Goal: Find specific page/section: Locate a particular part of the current website

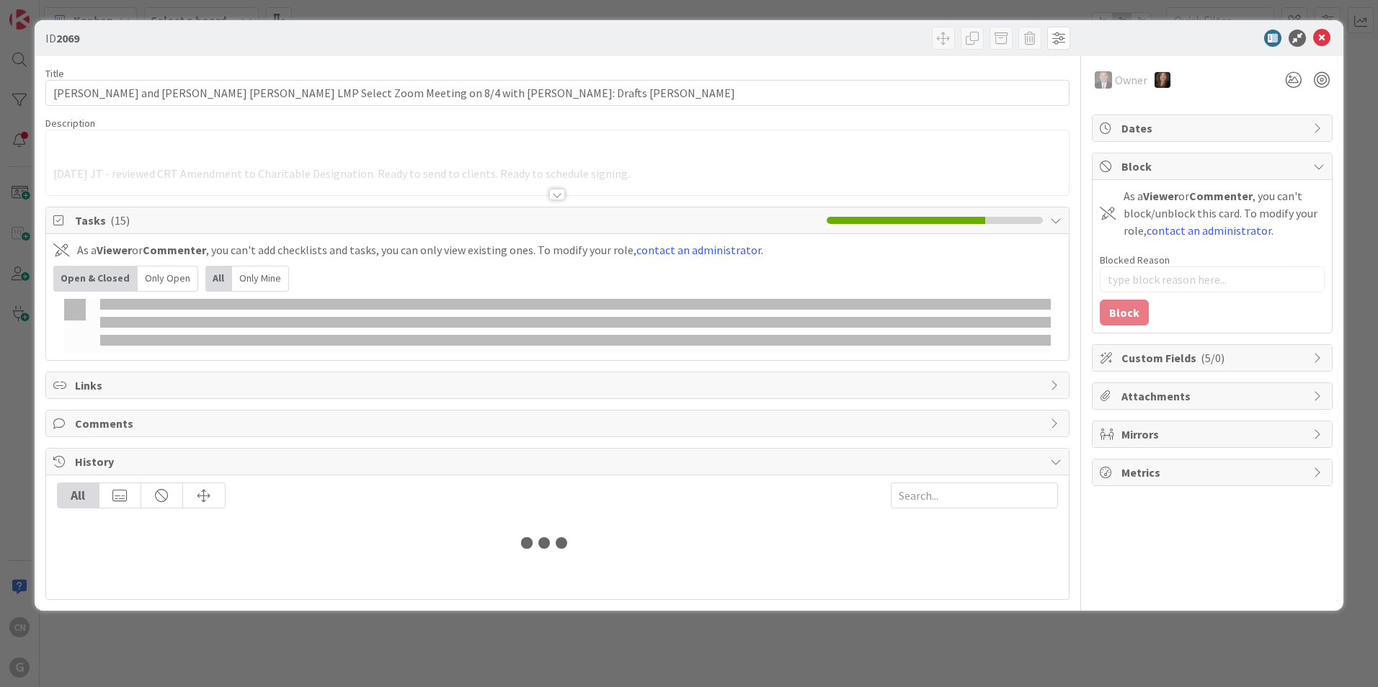
type input "aimetti"
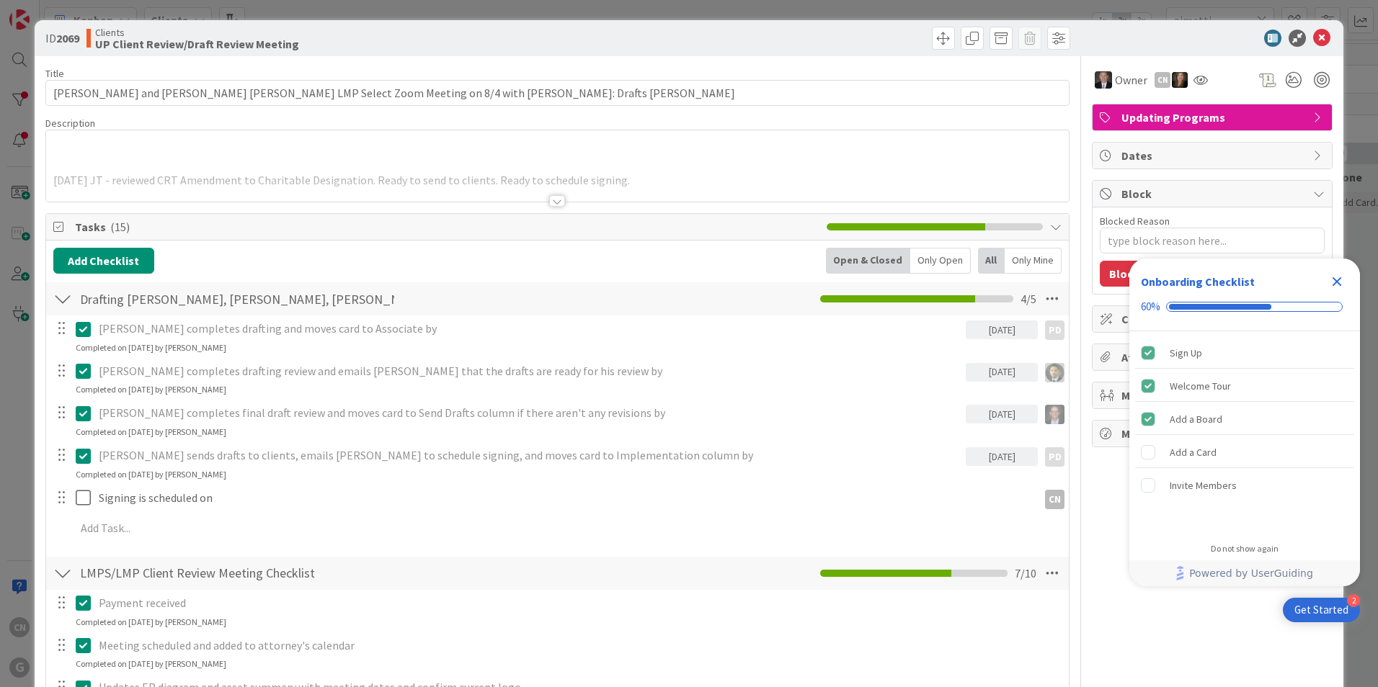
click at [555, 200] on div at bounding box center [557, 201] width 16 height 12
type textarea "x"
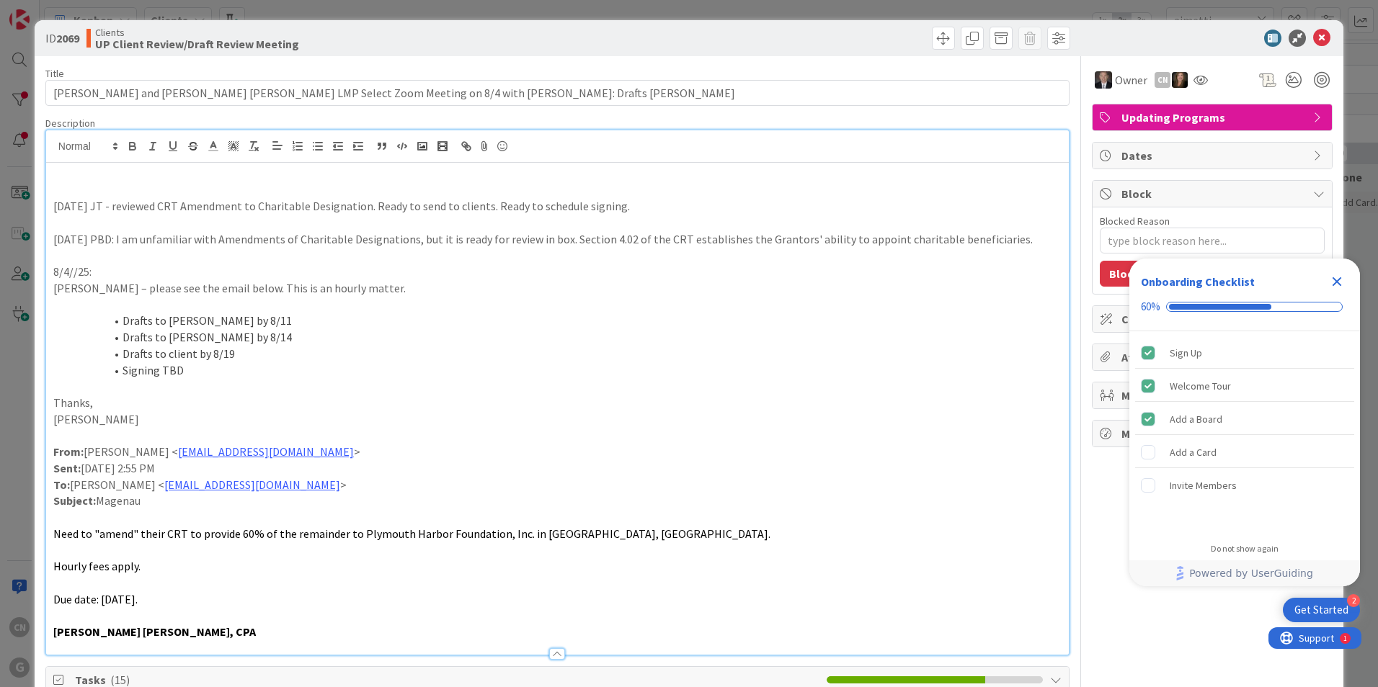
click at [1338, 282] on icon "Close Checklist" at bounding box center [1336, 281] width 9 height 9
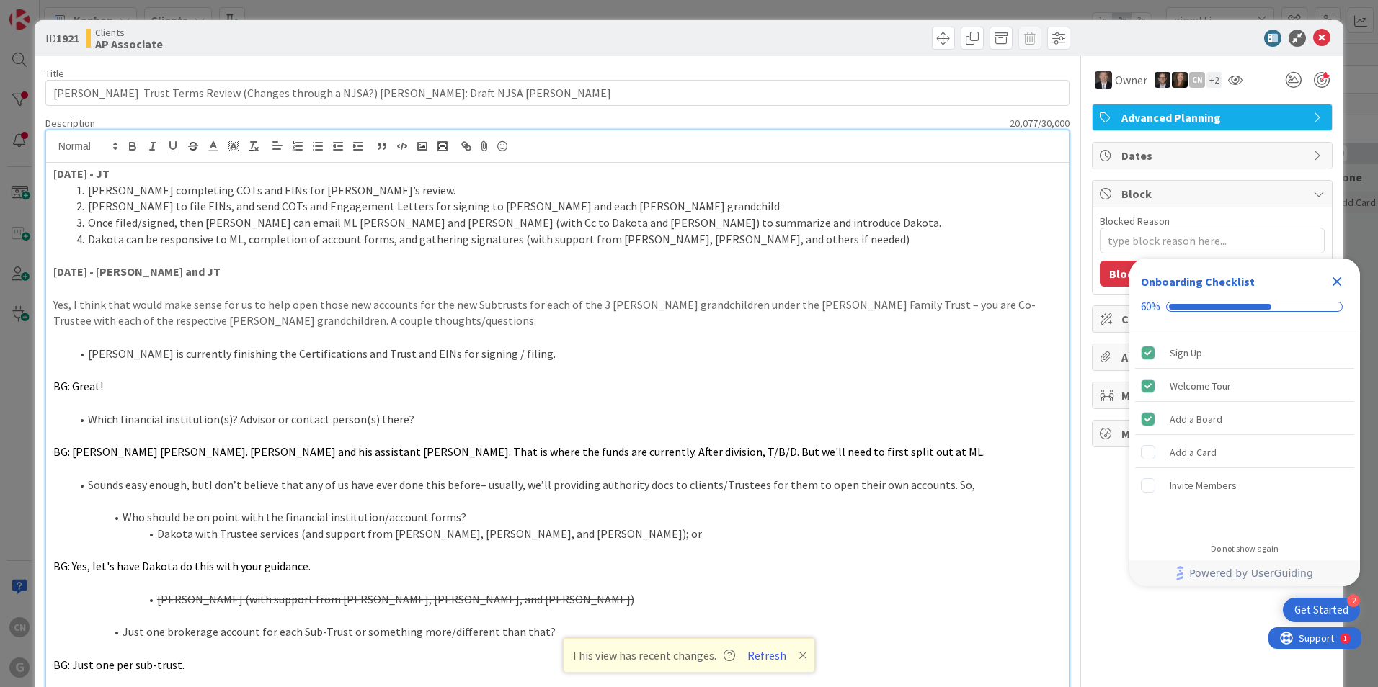
scroll to position [181, 0]
click at [1313, 40] on icon at bounding box center [1321, 38] width 17 height 17
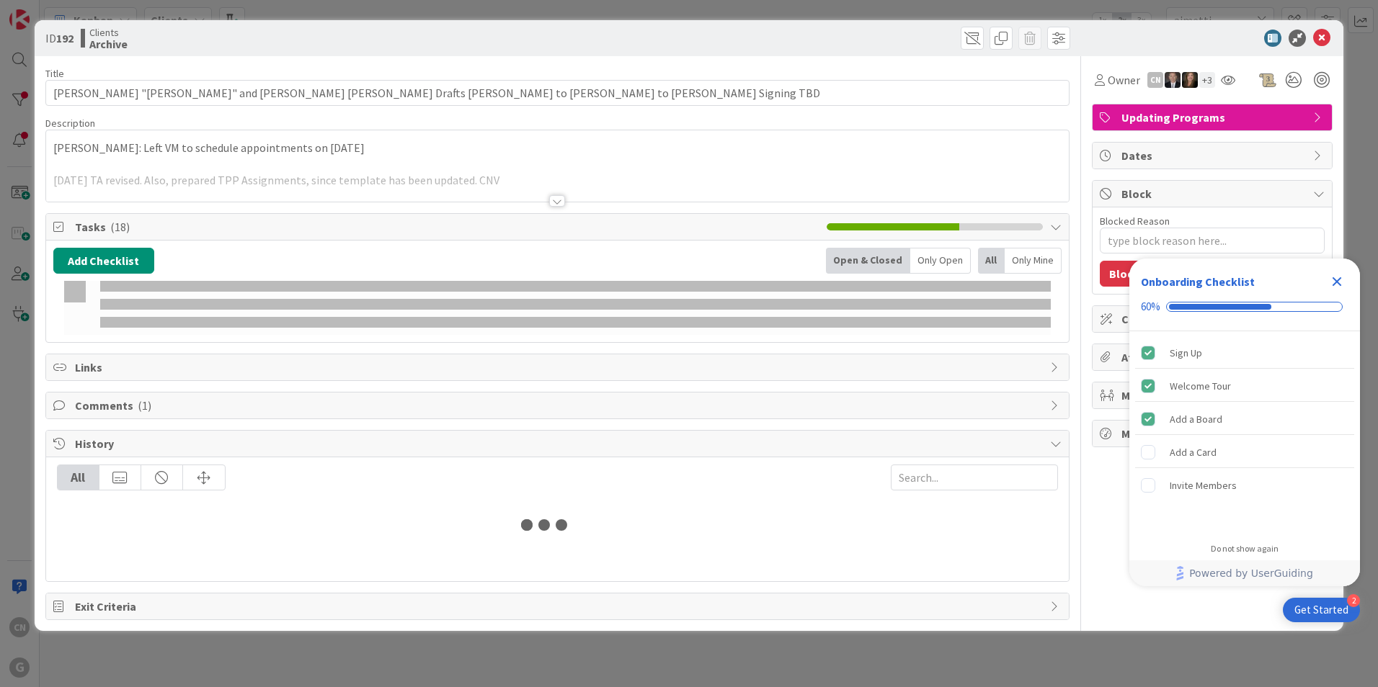
type input "aimetti"
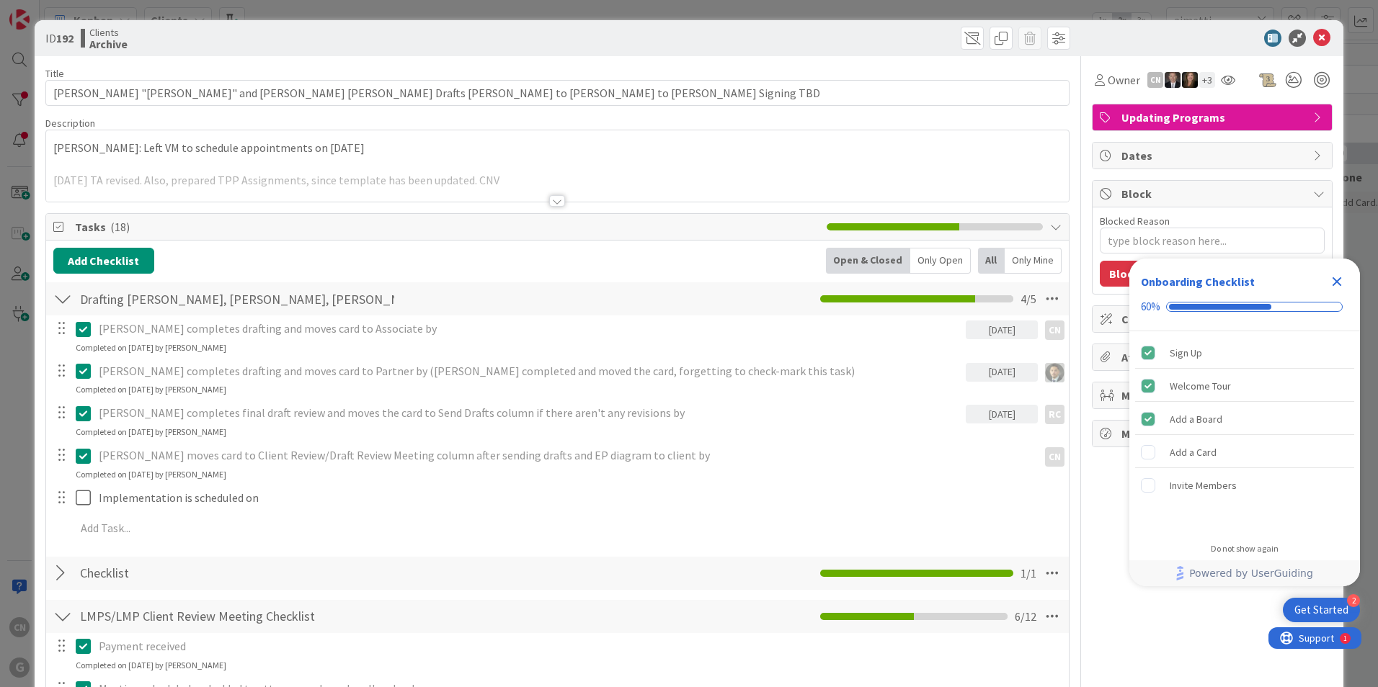
click at [597, 179] on div at bounding box center [557, 183] width 1022 height 37
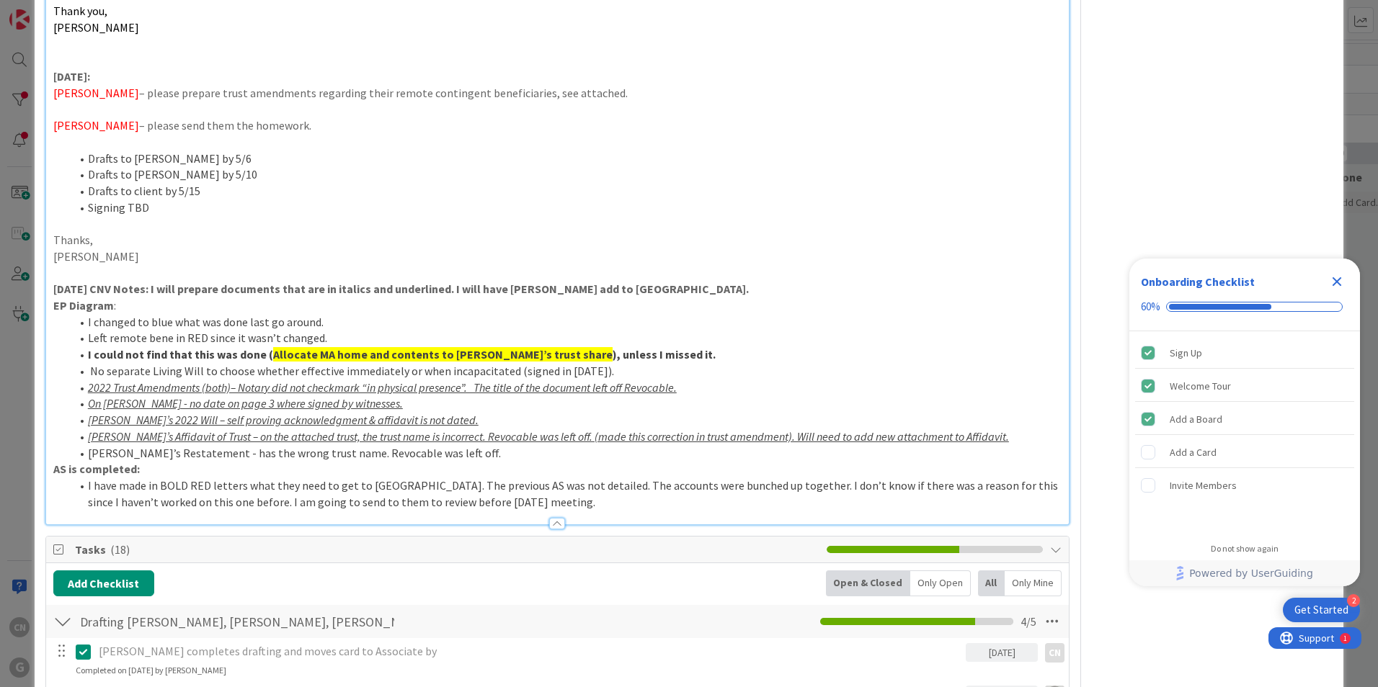
scroll to position [505, 0]
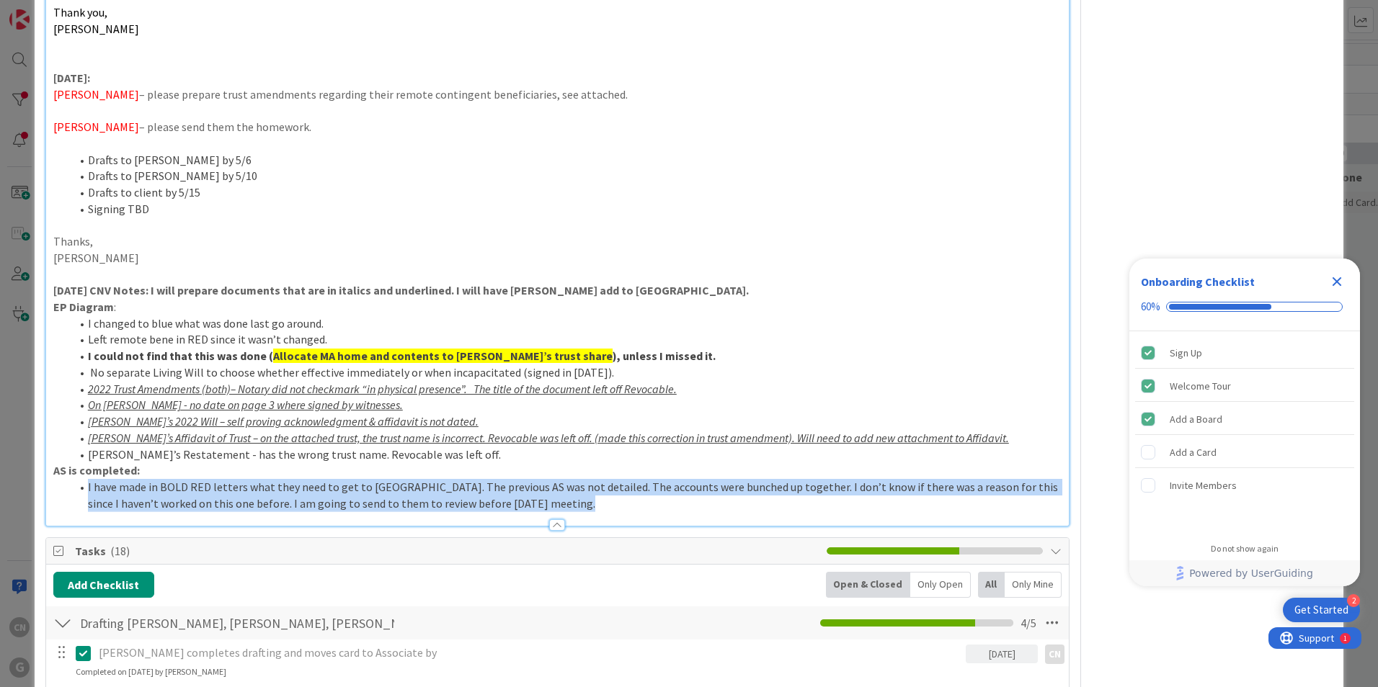
drag, startPoint x: 488, startPoint y: 483, endPoint x: 199, endPoint y: 440, distance: 292.1
click at [193, 441] on div "Description Dana: Left VM to schedule appointments on 7-9-24 5.2.2024 TA revise…" at bounding box center [557, 69] width 1024 height 915
click at [502, 511] on div at bounding box center [557, 518] width 1022 height 15
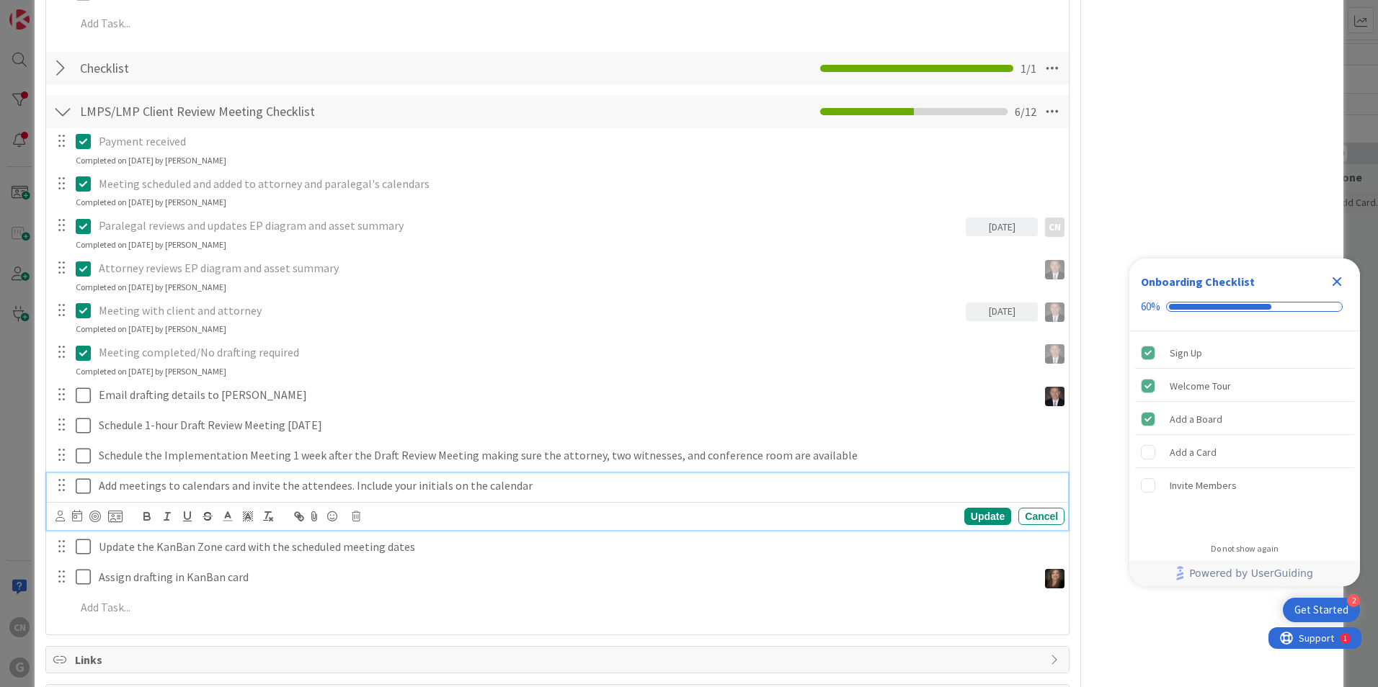
type textarea "x"
click at [502, 478] on p "Add meetings to calendars and invite the attendees. Include your initials on th…" at bounding box center [579, 486] width 960 height 17
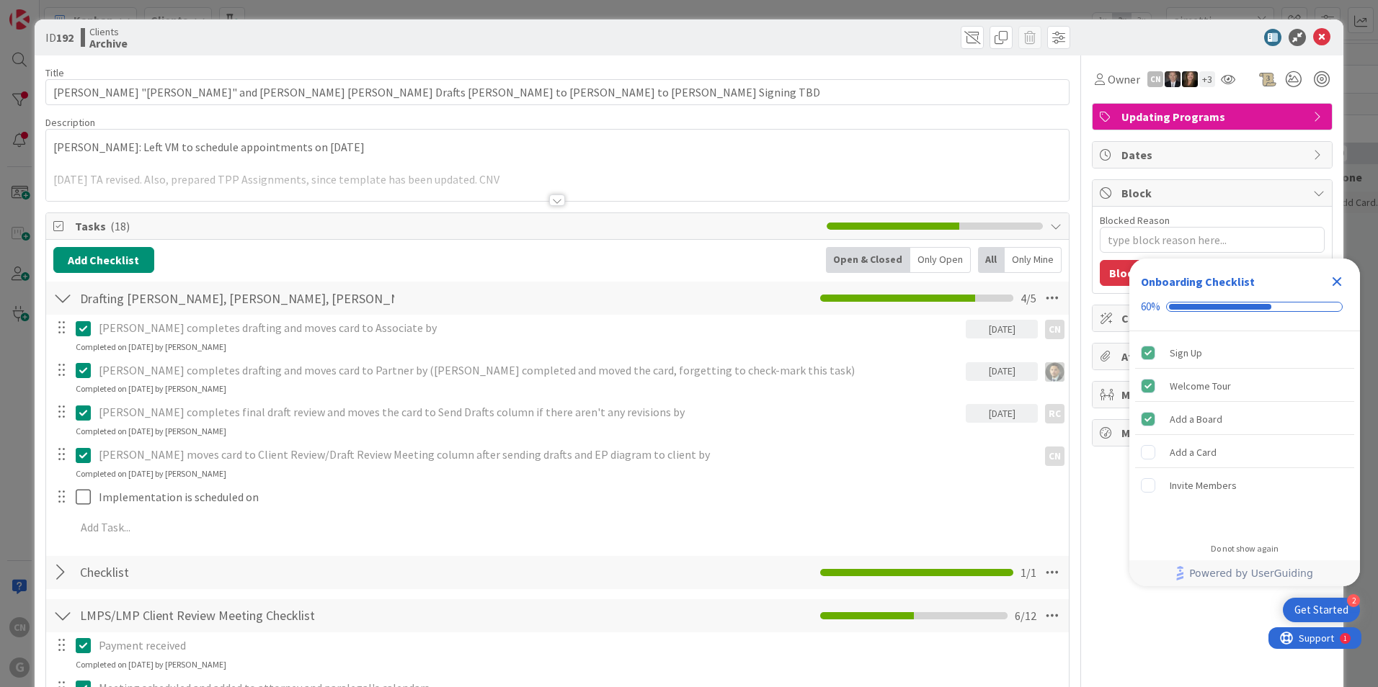
scroll to position [0, 0]
click at [553, 202] on div at bounding box center [557, 201] width 16 height 12
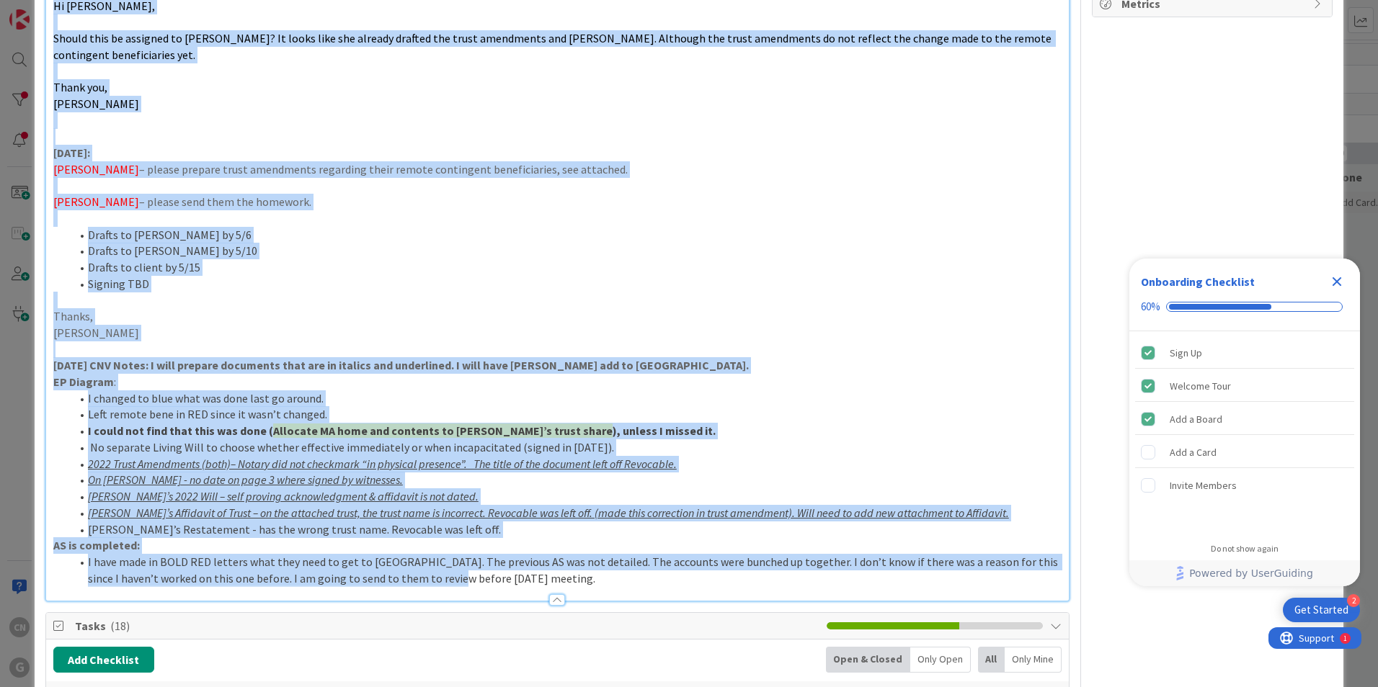
scroll to position [431, 0]
drag, startPoint x: 48, startPoint y: 176, endPoint x: 493, endPoint y: 545, distance: 578.7
click at [496, 545] on div "Dana: Left VM to schedule appointments on 7-9-24 5.2.2024 TA revised. Also, pre…" at bounding box center [557, 166] width 1022 height 868
copy div "Dana: Left VM to schedule appointments on 7-9-24 5.2.2024 TA revised. Also, pre…"
click at [724, 259] on li "Drafts to client by 5/15" at bounding box center [566, 267] width 991 height 17
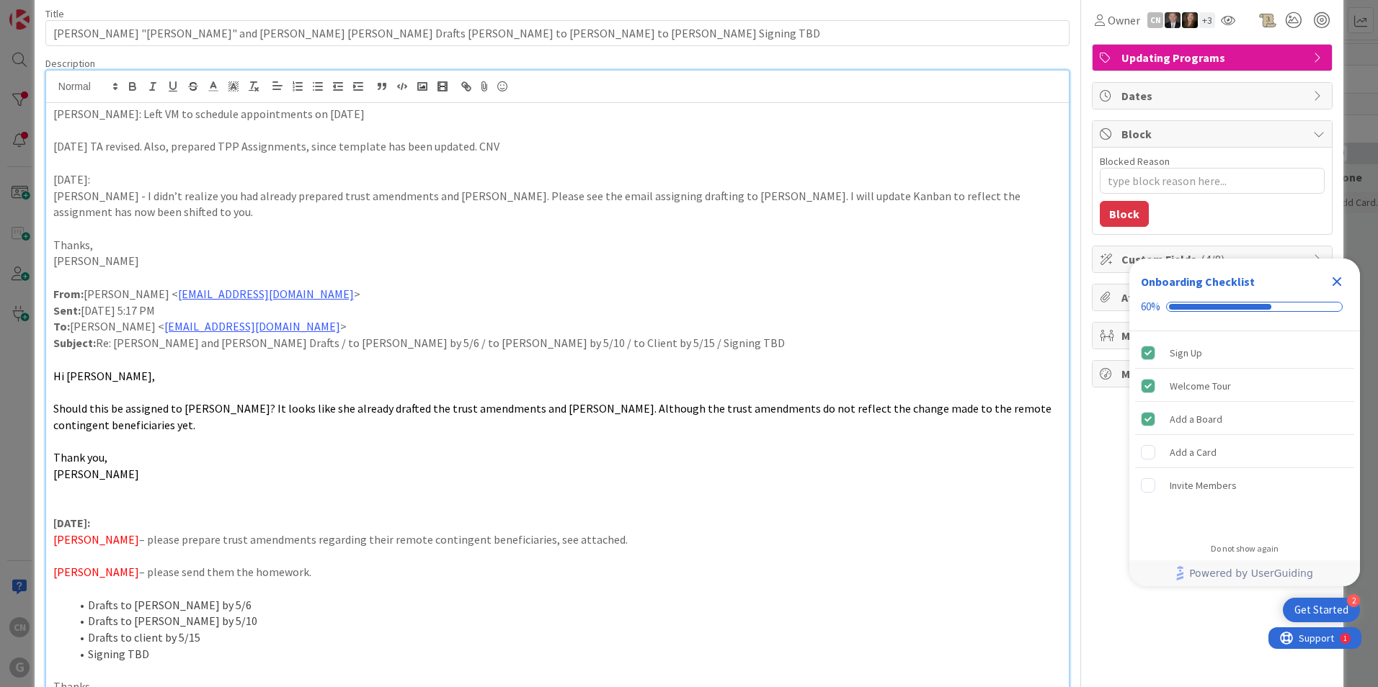
scroll to position [0, 0]
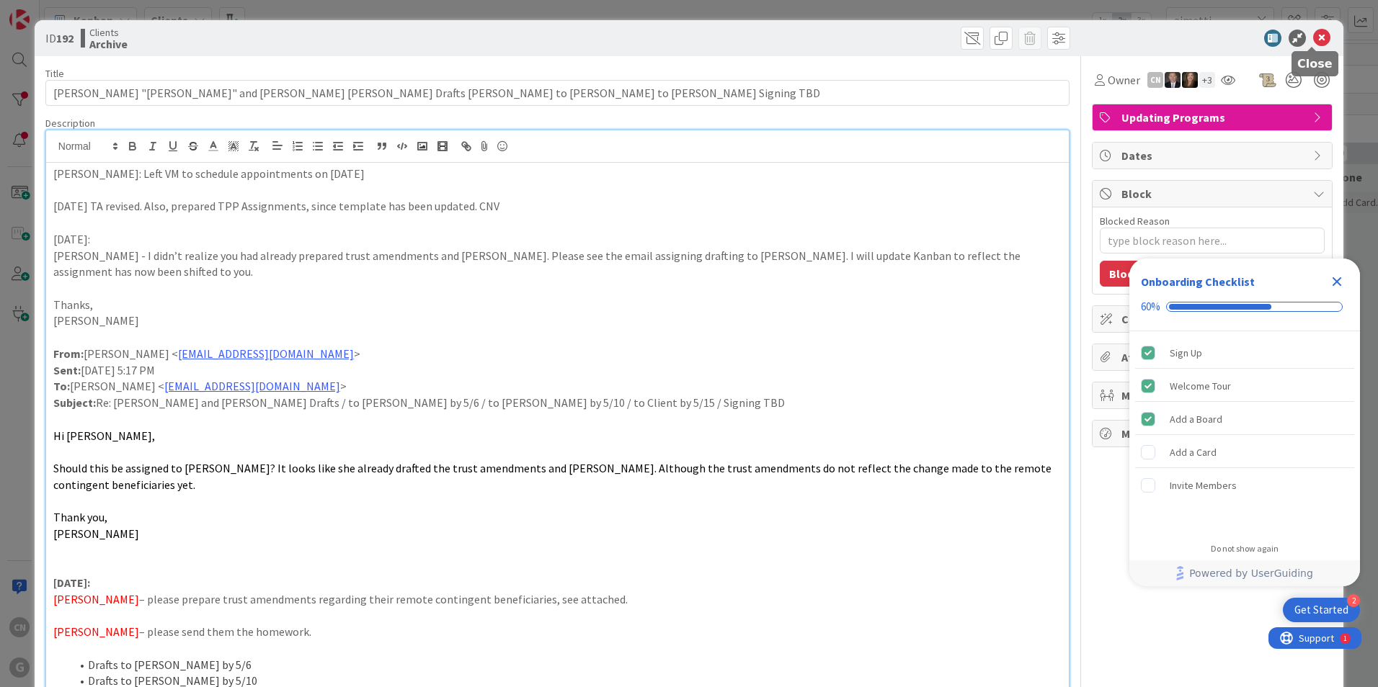
click at [1313, 40] on icon at bounding box center [1321, 38] width 17 height 17
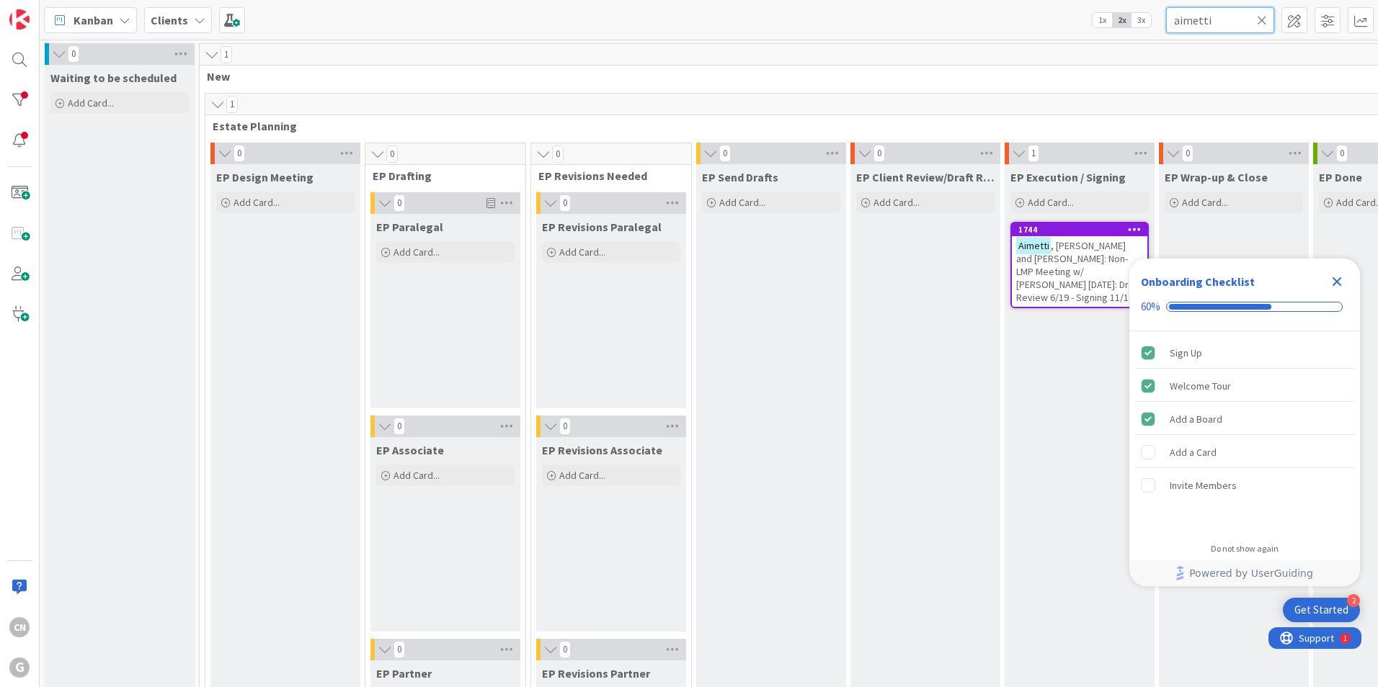
drag, startPoint x: 1219, startPoint y: 23, endPoint x: 1092, endPoint y: 27, distance: 127.6
click at [1092, 27] on div "Kanban Clients 1x 2x 3x aimetti" at bounding box center [709, 20] width 1338 height 40
type input "magenau"
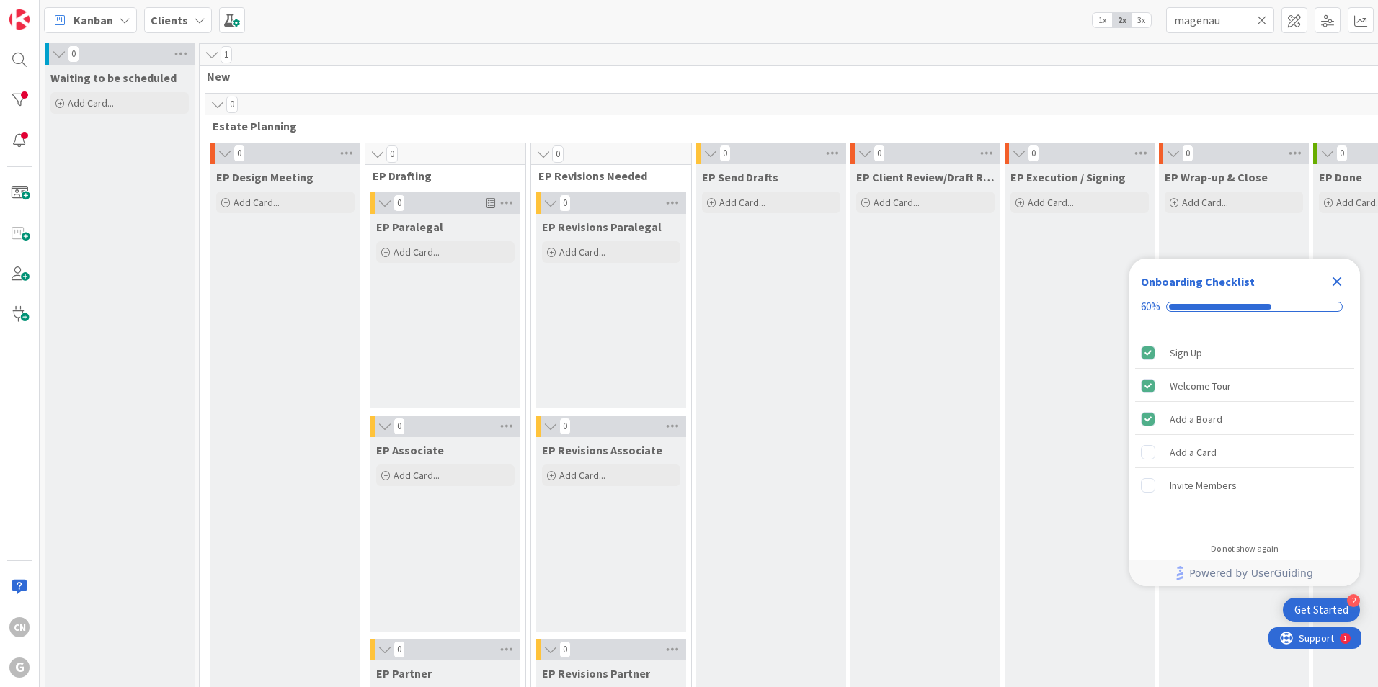
drag, startPoint x: 1340, startPoint y: 280, endPoint x: 1327, endPoint y: 280, distance: 13.0
click at [1339, 277] on icon "Close Checklist" at bounding box center [1336, 281] width 17 height 17
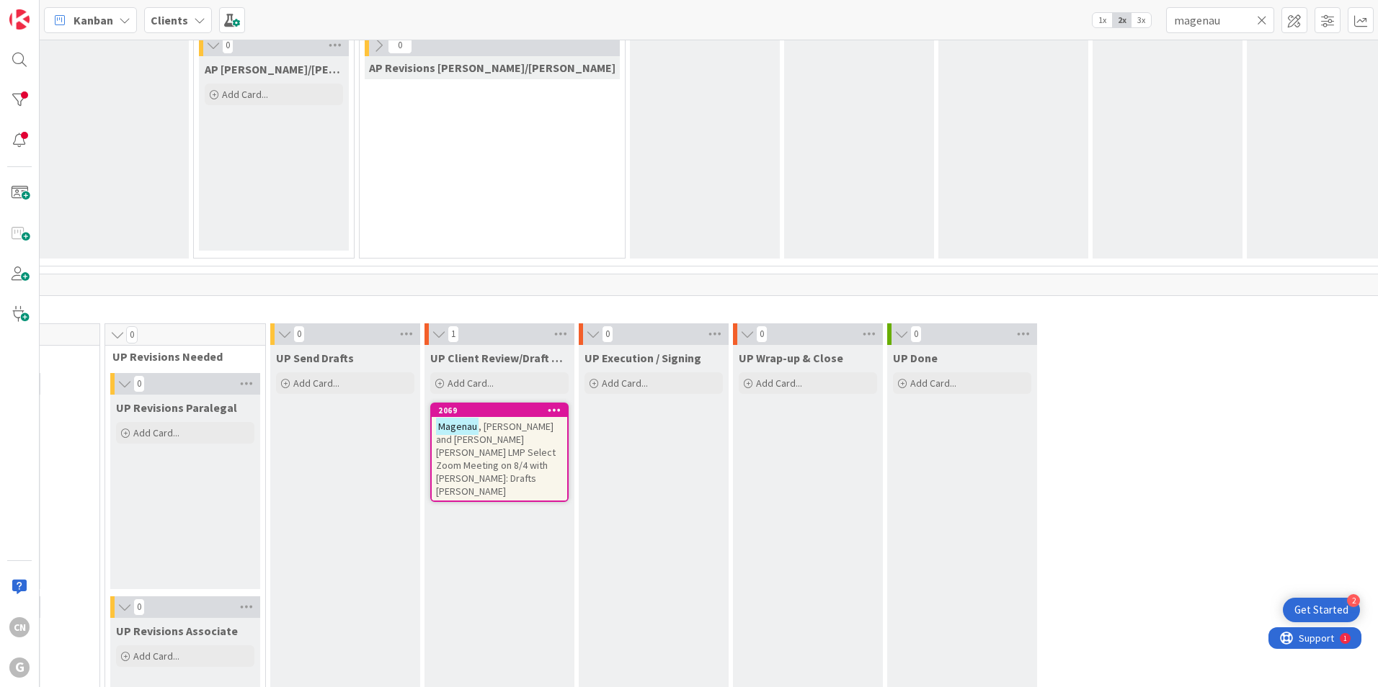
scroll to position [1836, 480]
click at [18, 62] on div at bounding box center [19, 59] width 29 height 29
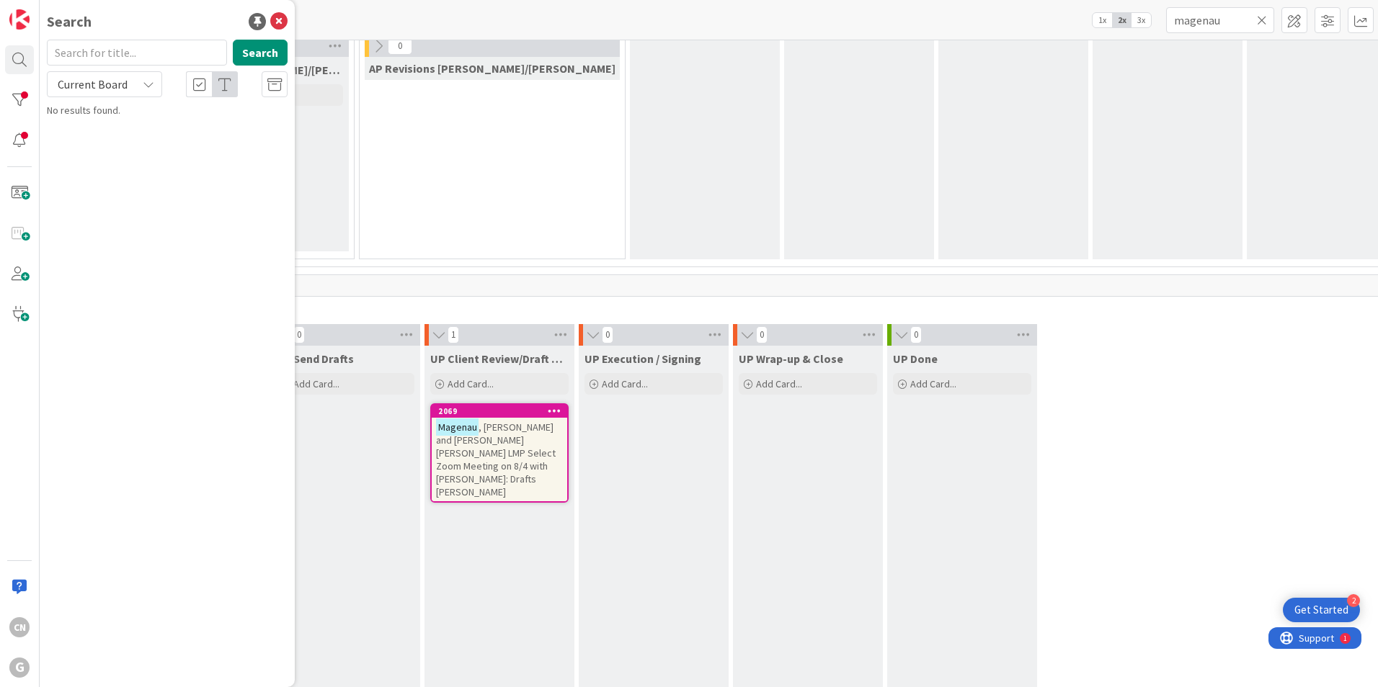
click at [110, 52] on input "text" at bounding box center [137, 53] width 180 height 26
type input "magenau"
click at [268, 45] on button "Search" at bounding box center [260, 53] width 55 height 26
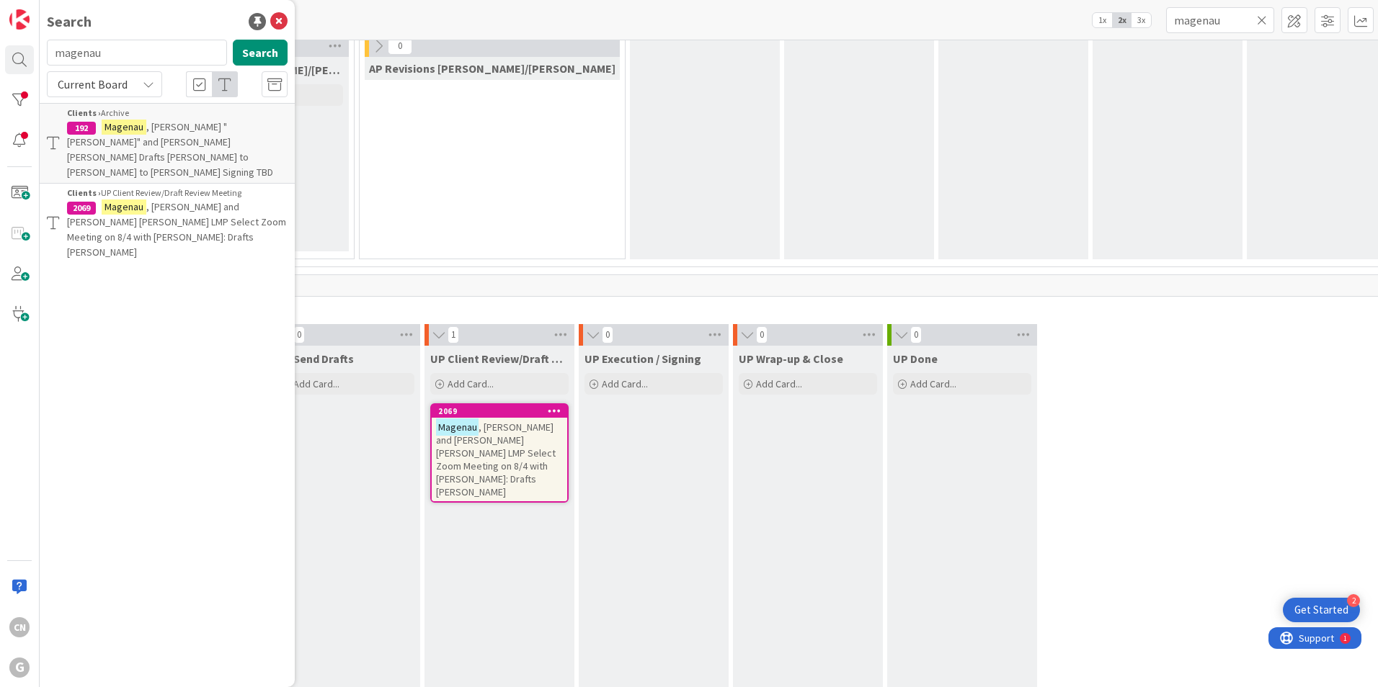
click at [135, 135] on span ", William "Tom" and Mary Beth Drafts Cindy to Chris to Bobby Signing TBD" at bounding box center [170, 149] width 206 height 58
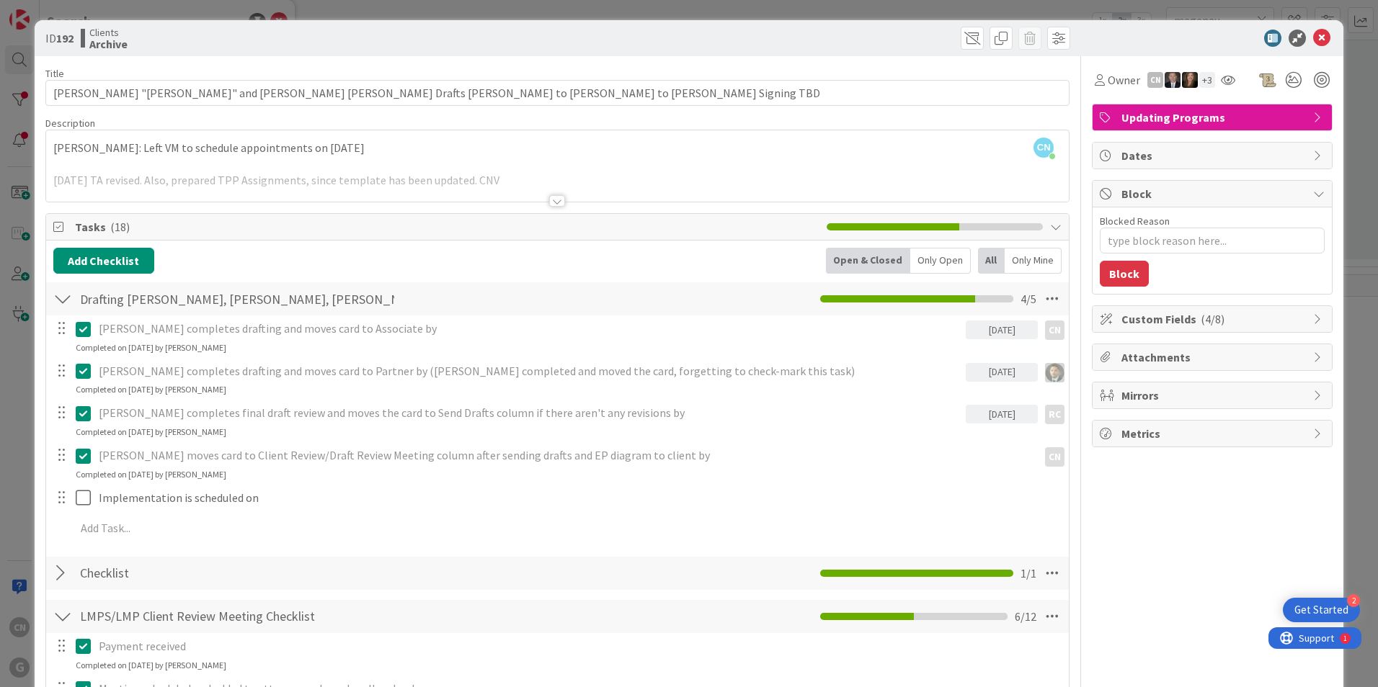
click at [552, 203] on div at bounding box center [557, 201] width 16 height 12
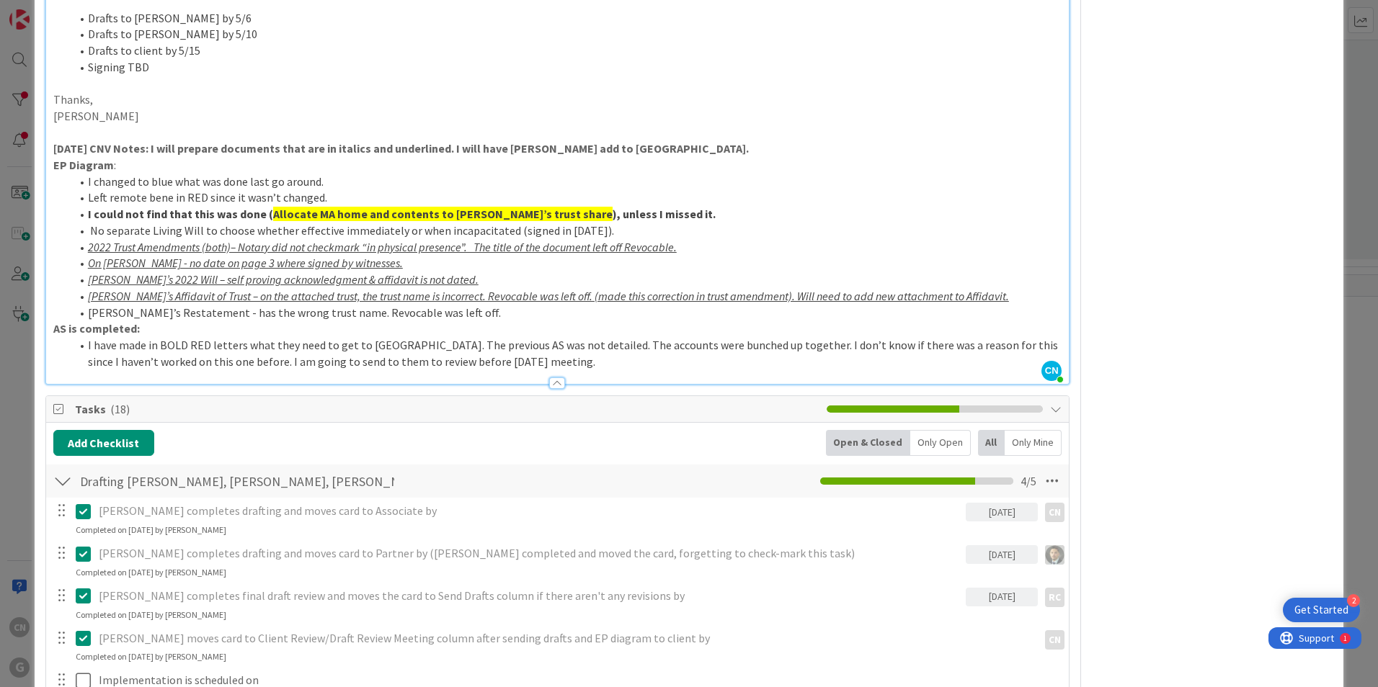
scroll to position [648, 0]
type textarea "x"
